Goal: Navigation & Orientation: Understand site structure

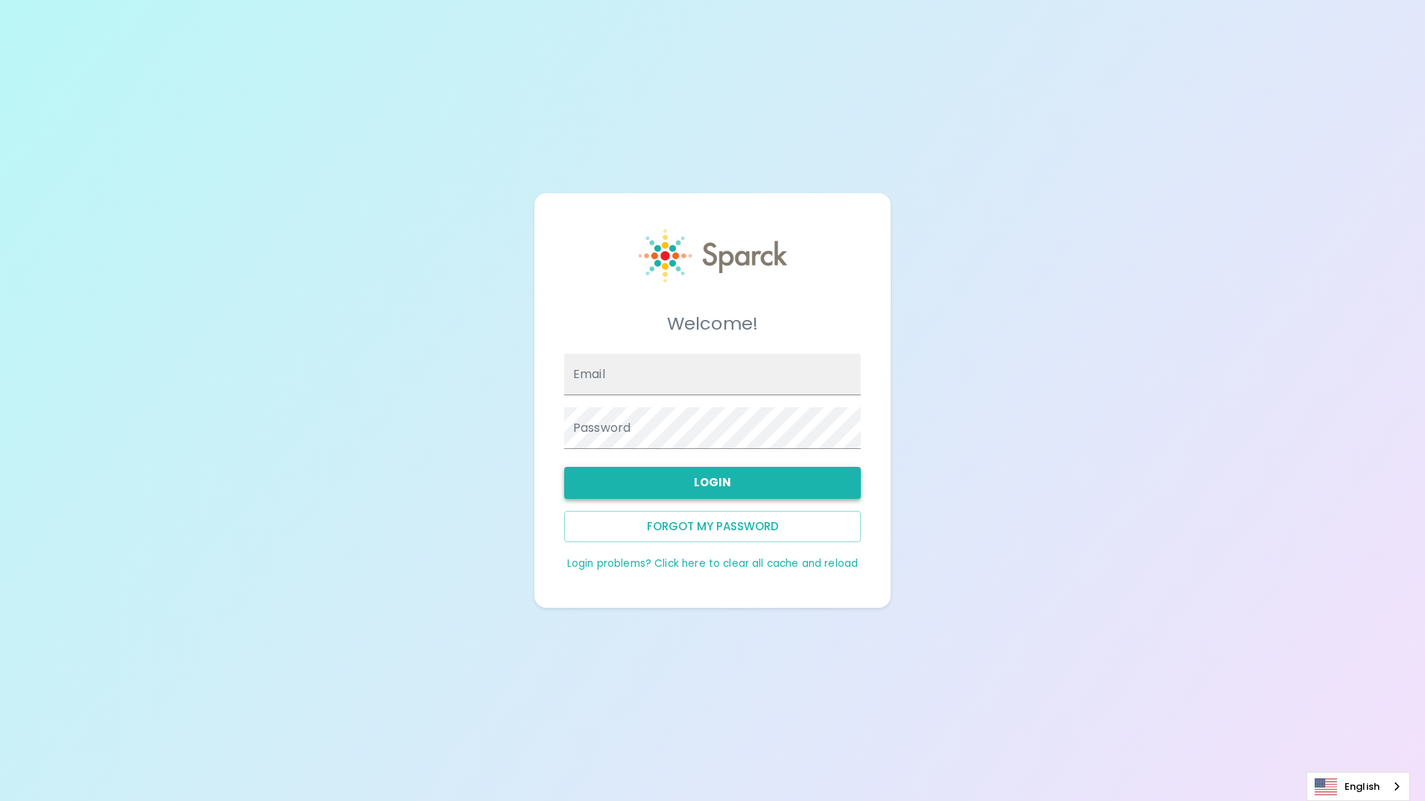
type input "[EMAIL_ADDRESS][DOMAIN_NAME]"
click at [614, 493] on button "Login" at bounding box center [712, 482] width 297 height 31
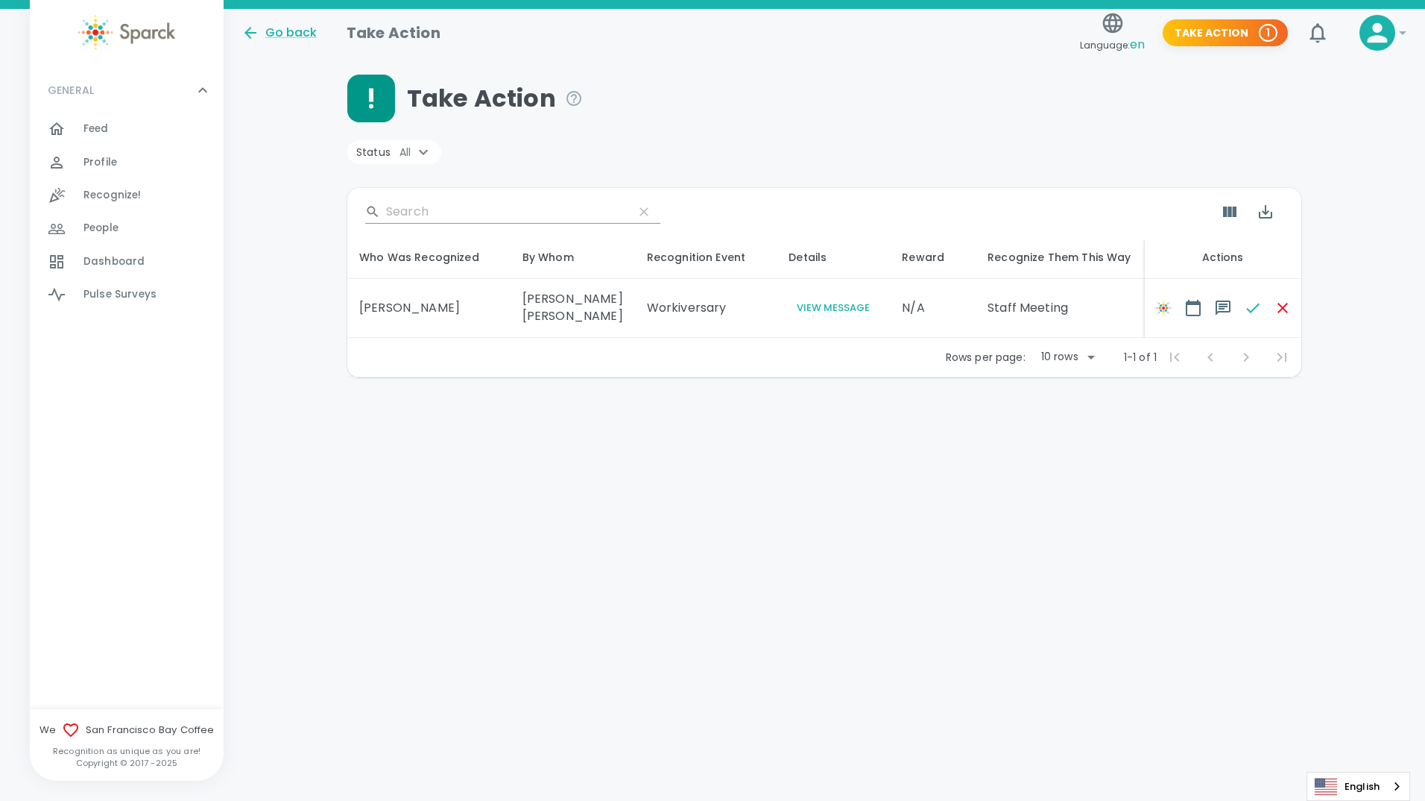
click at [84, 218] on span "People 0" at bounding box center [100, 228] width 35 height 21
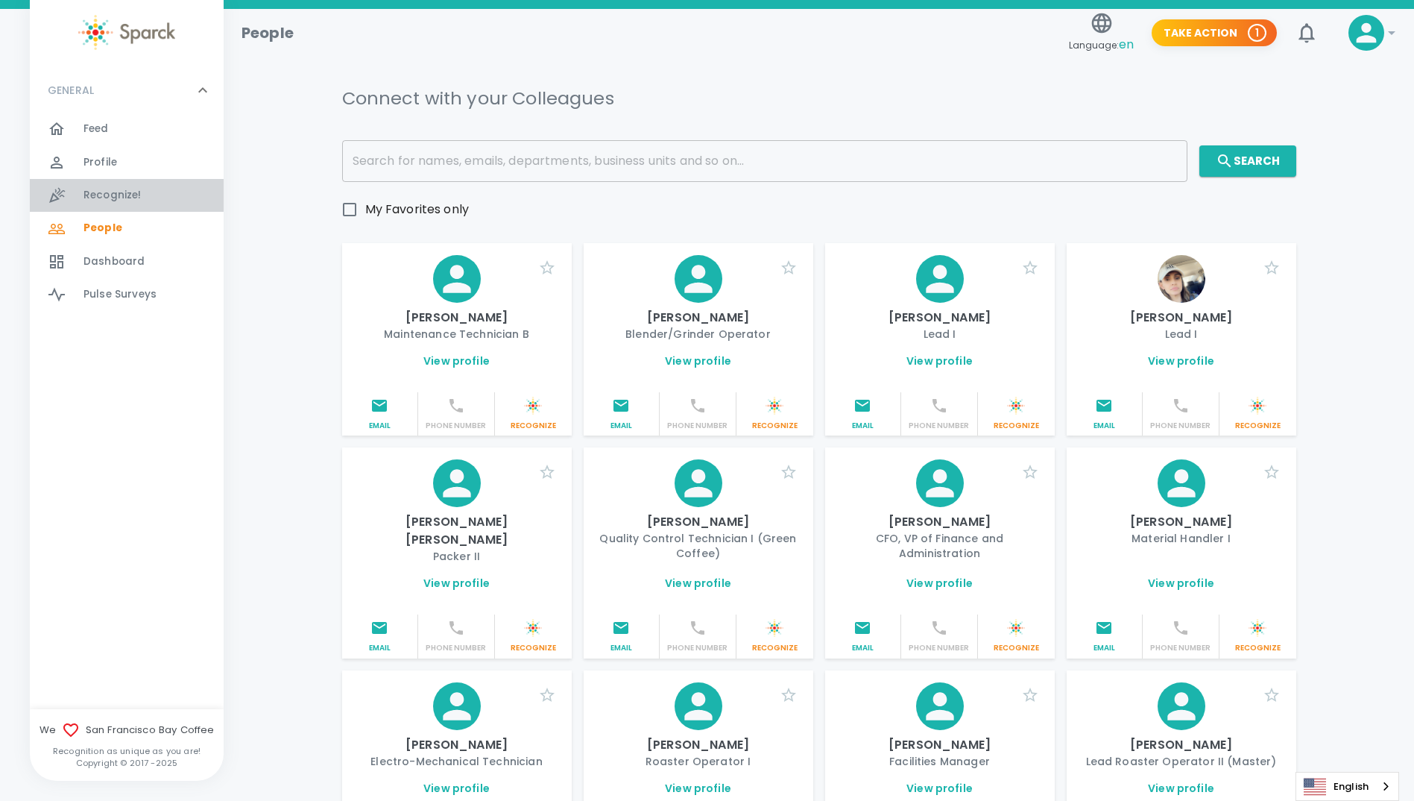
click at [114, 188] on span "Recognize!" at bounding box center [112, 195] width 58 height 15
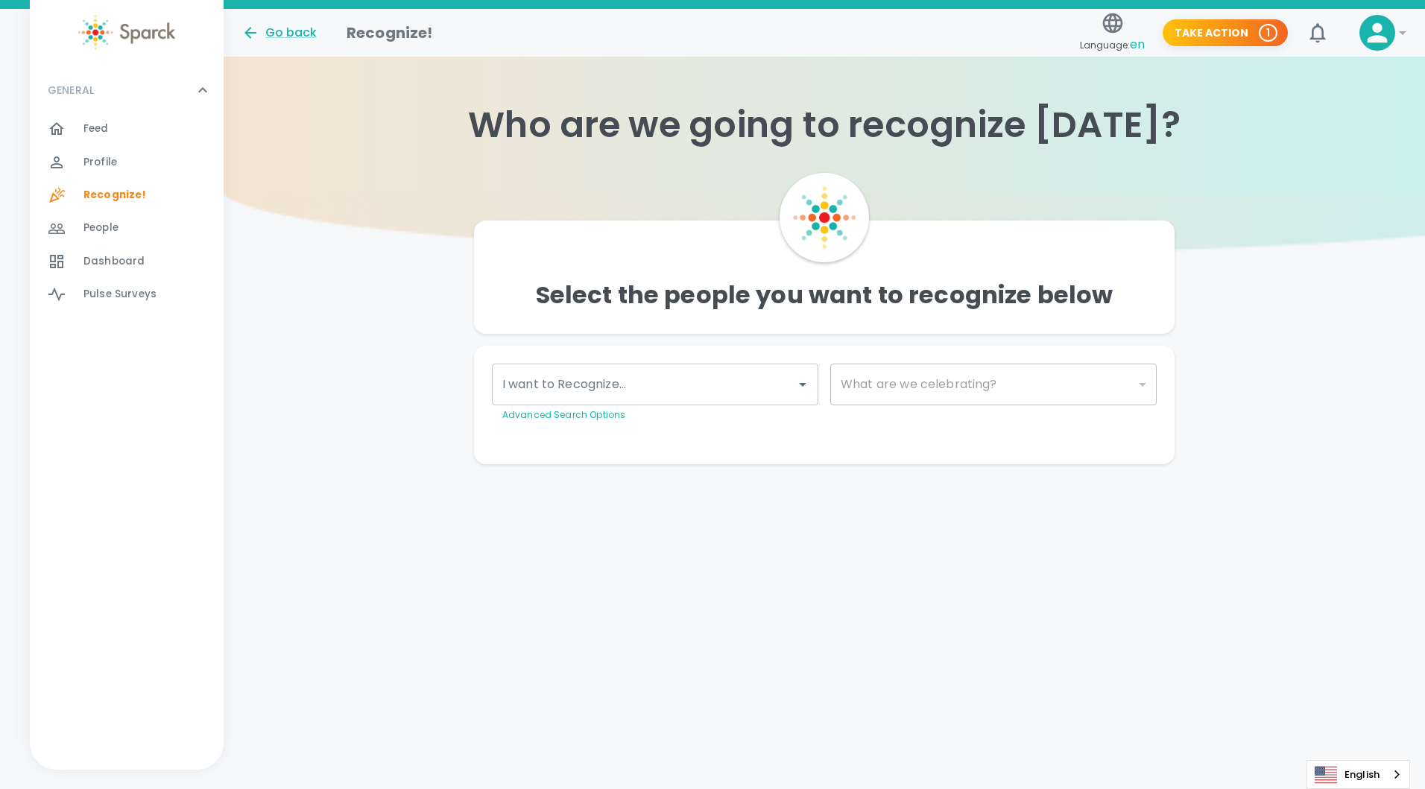
click at [112, 168] on span "Profile" at bounding box center [100, 162] width 34 height 15
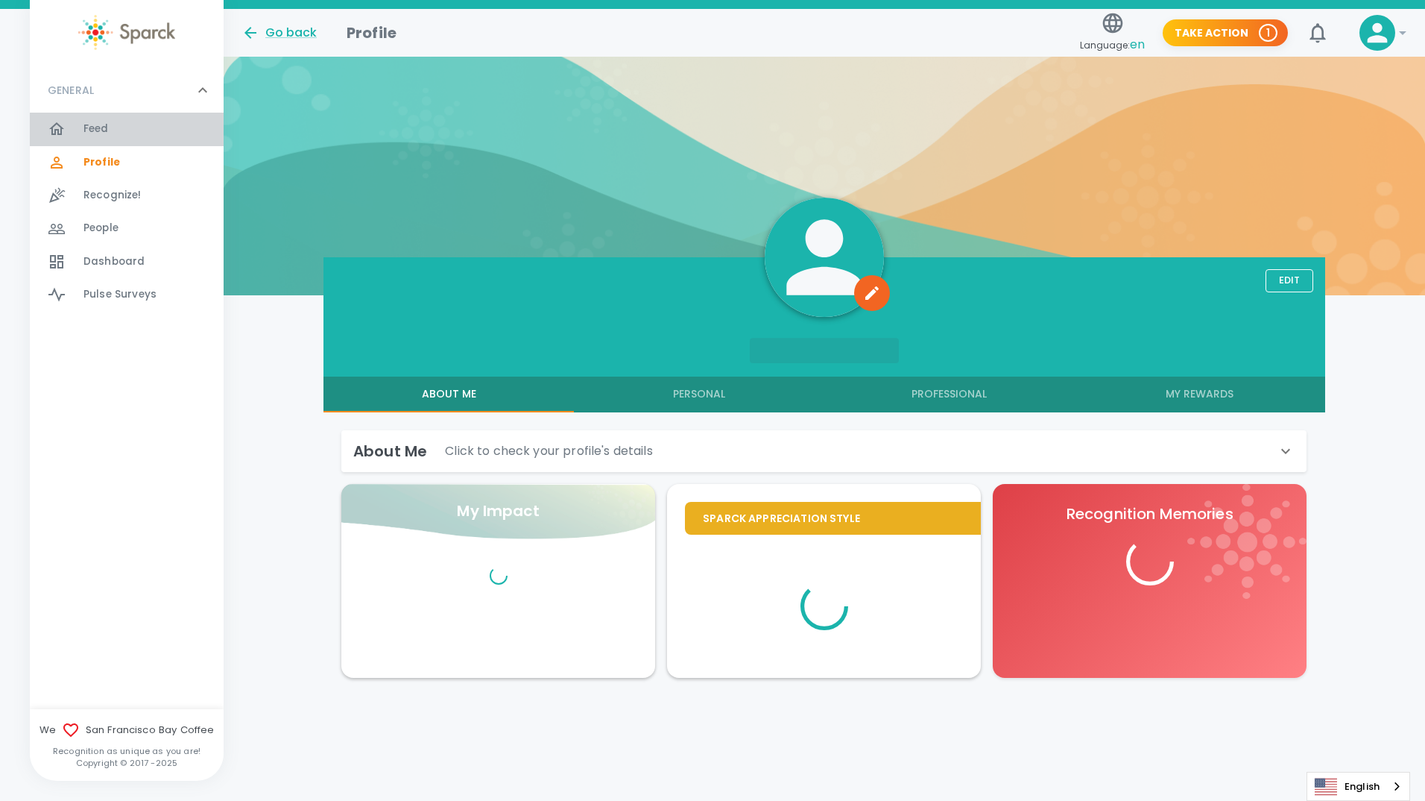
click at [114, 138] on div "Feed 0" at bounding box center [153, 129] width 140 height 21
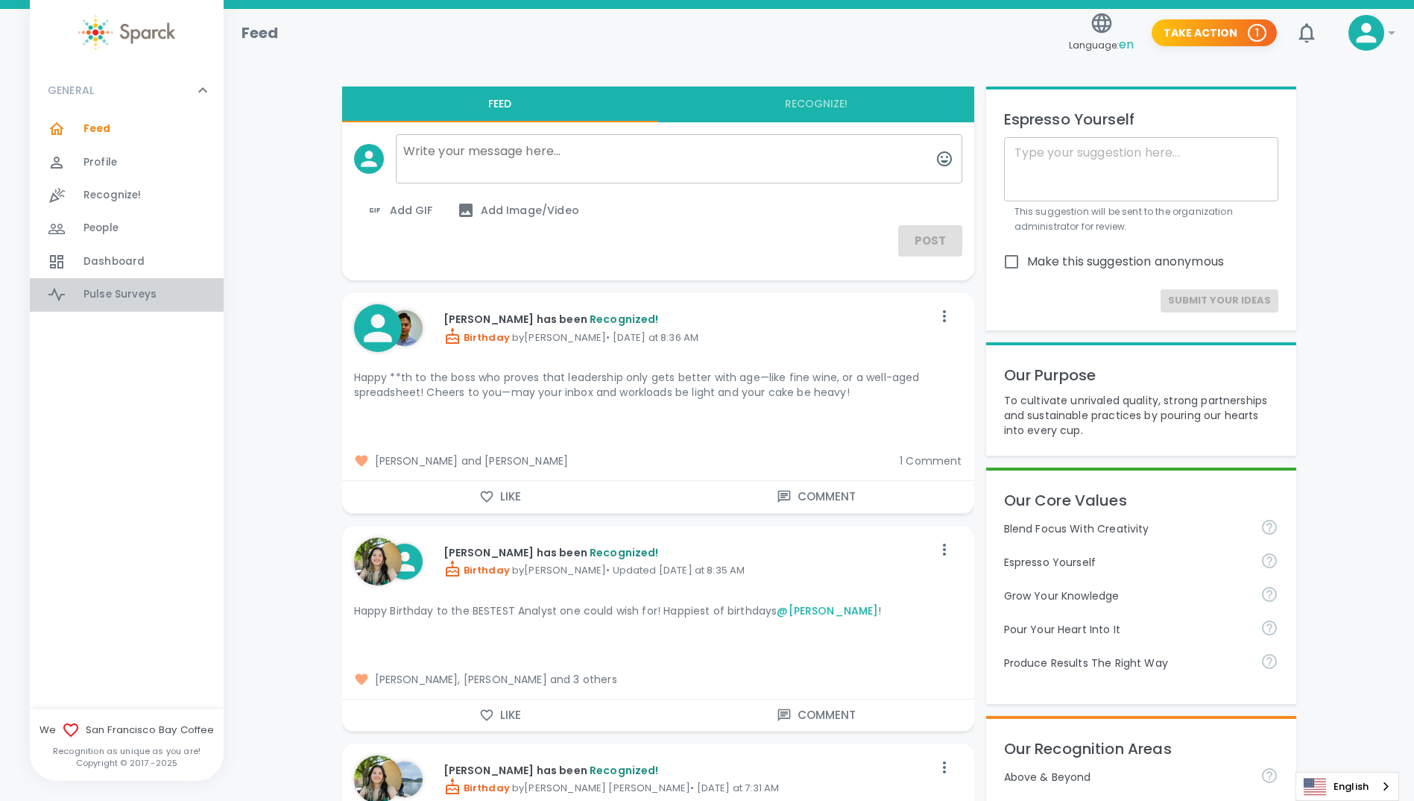
click at [137, 296] on span "Pulse Surveys" at bounding box center [119, 294] width 73 height 15
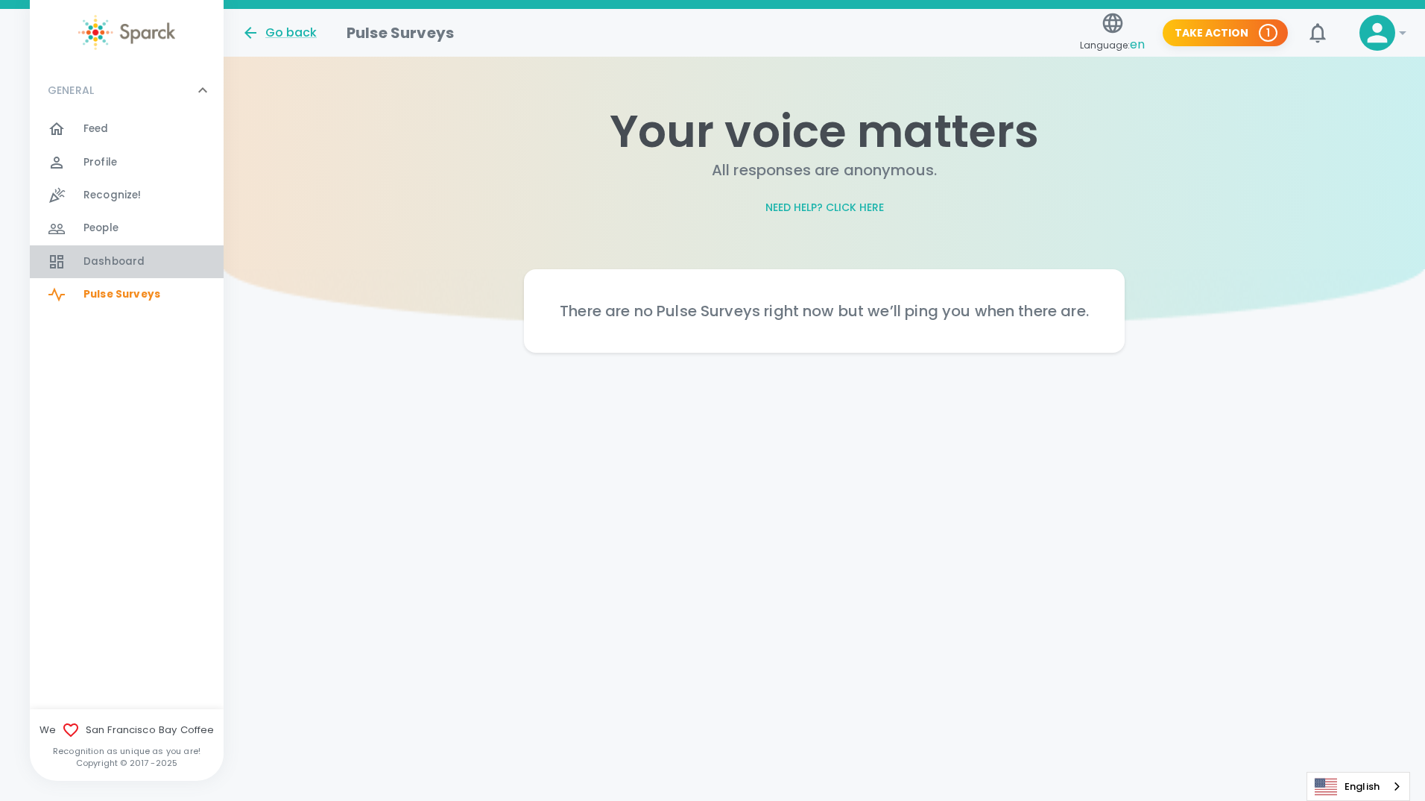
click at [133, 256] on span "Dashboard" at bounding box center [113, 261] width 61 height 15
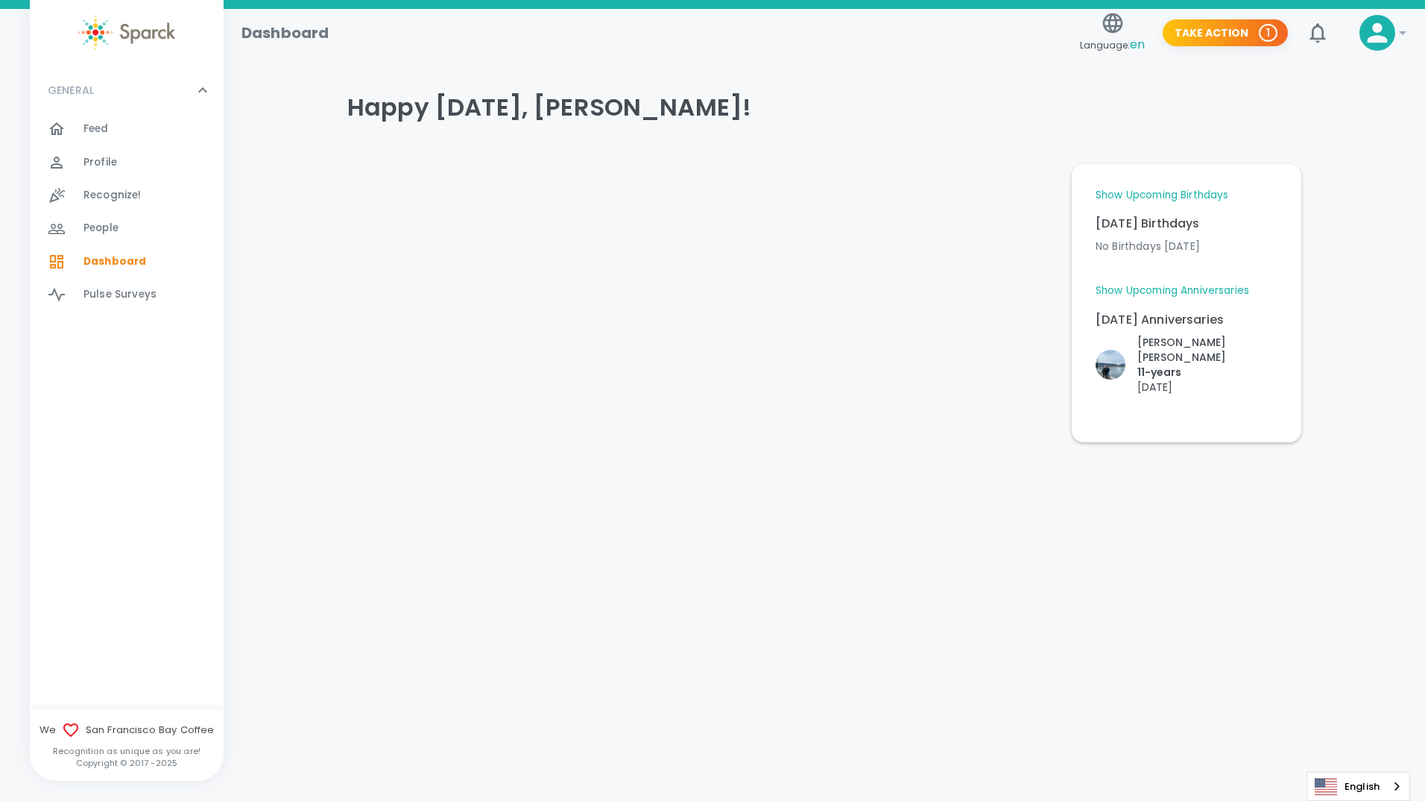
click at [1172, 284] on link "Show Upcoming Anniversaries" at bounding box center [1173, 290] width 154 height 15
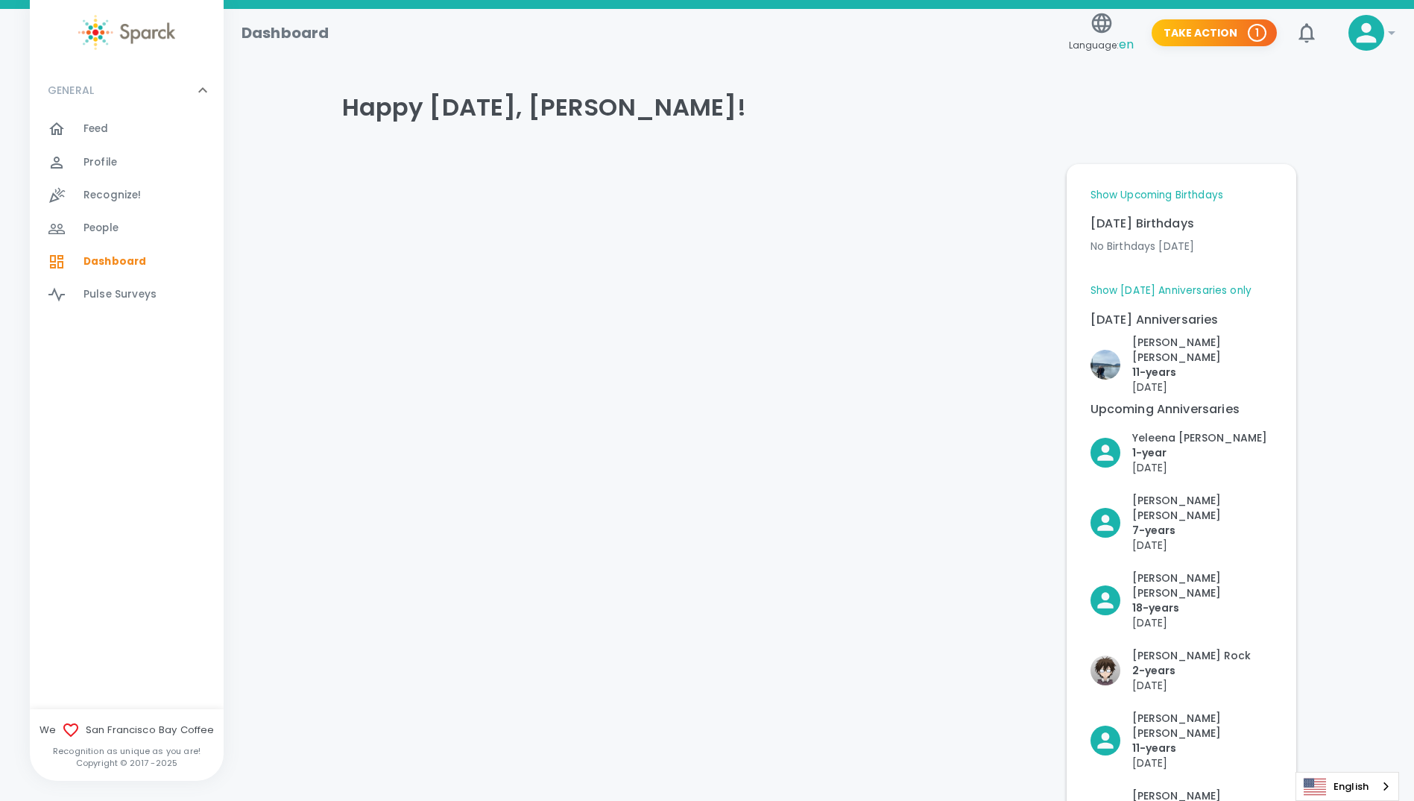
click at [1176, 200] on link "Show Upcoming Birthdays" at bounding box center [1157, 195] width 133 height 15
